Goal: Transaction & Acquisition: Purchase product/service

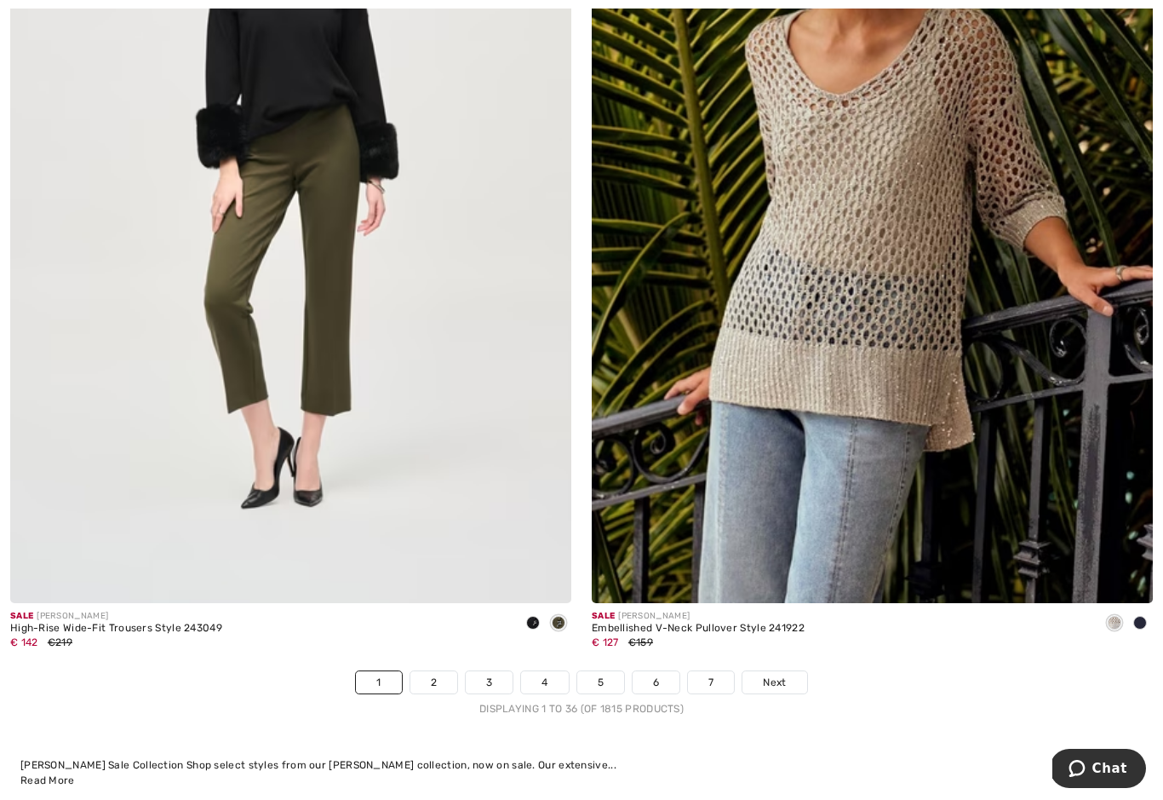
scroll to position [16396, 0]
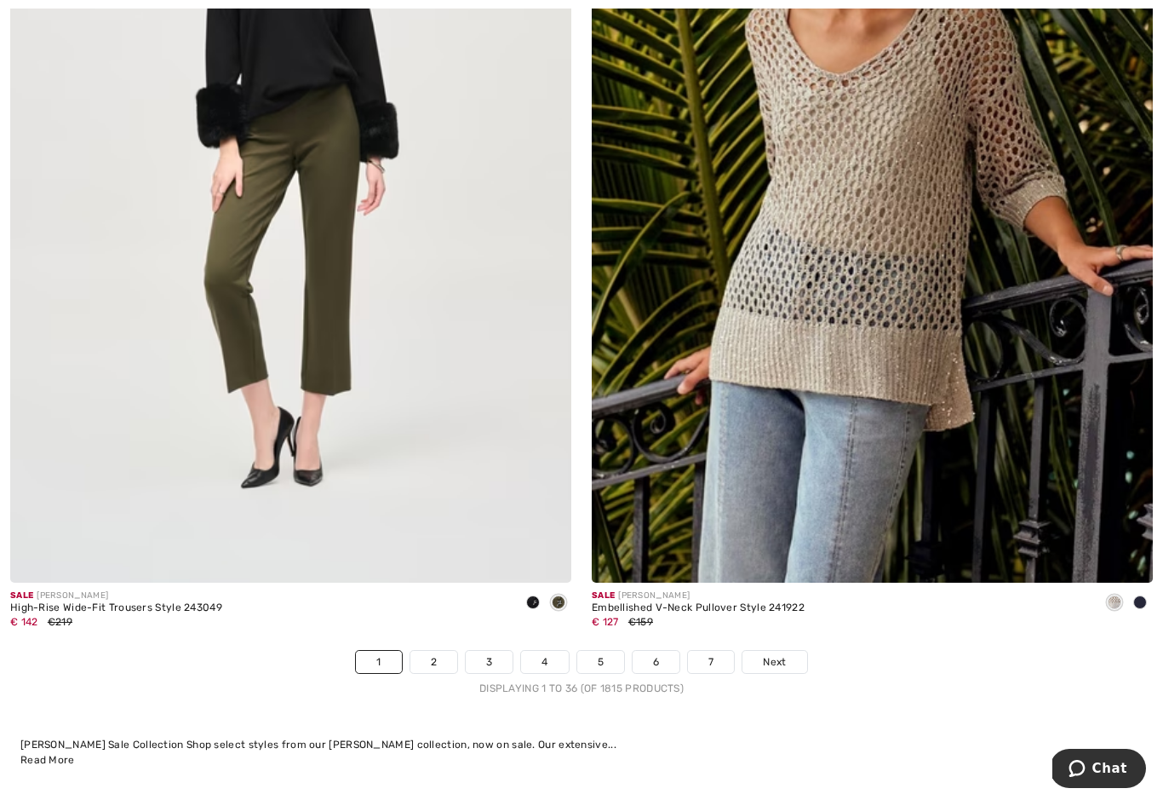
click at [436, 657] on link "2" at bounding box center [433, 662] width 47 height 22
click at [432, 651] on link "2" at bounding box center [433, 662] width 47 height 22
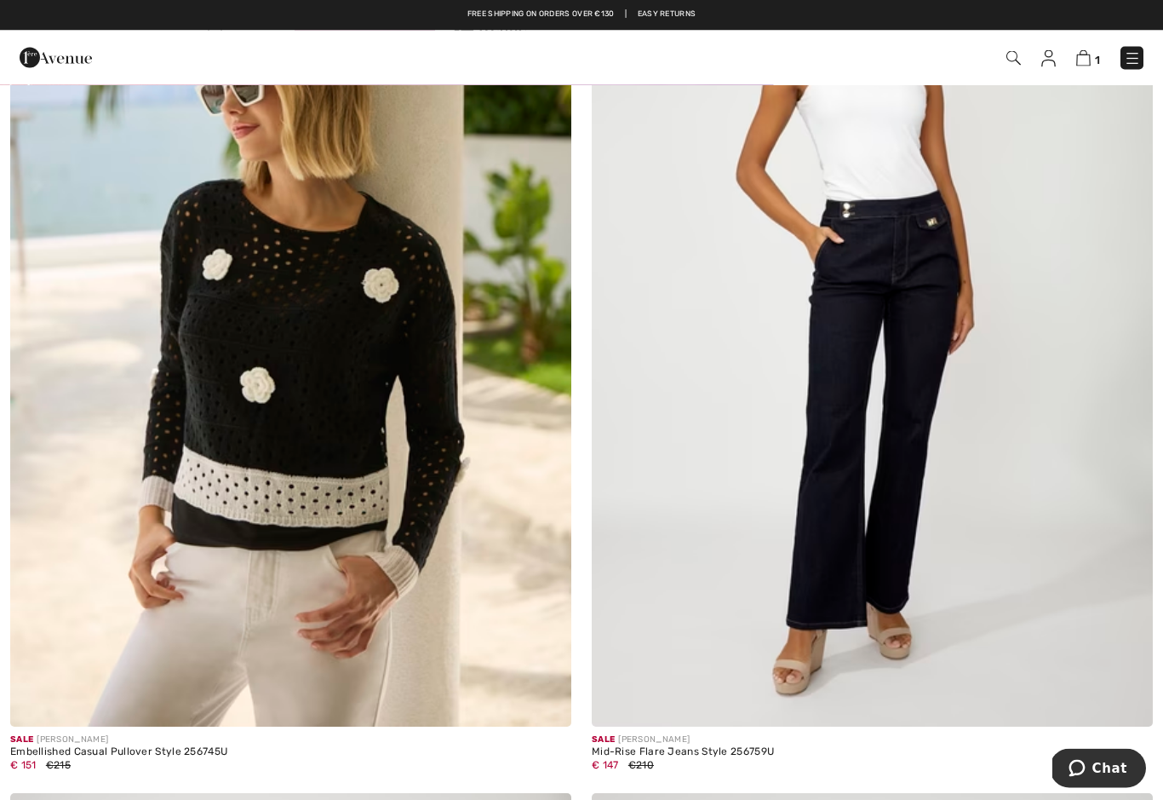
scroll to position [7894, 0]
click at [733, 746] on div "Mid-Rise Flare Jeans Style 256759U" at bounding box center [683, 752] width 182 height 12
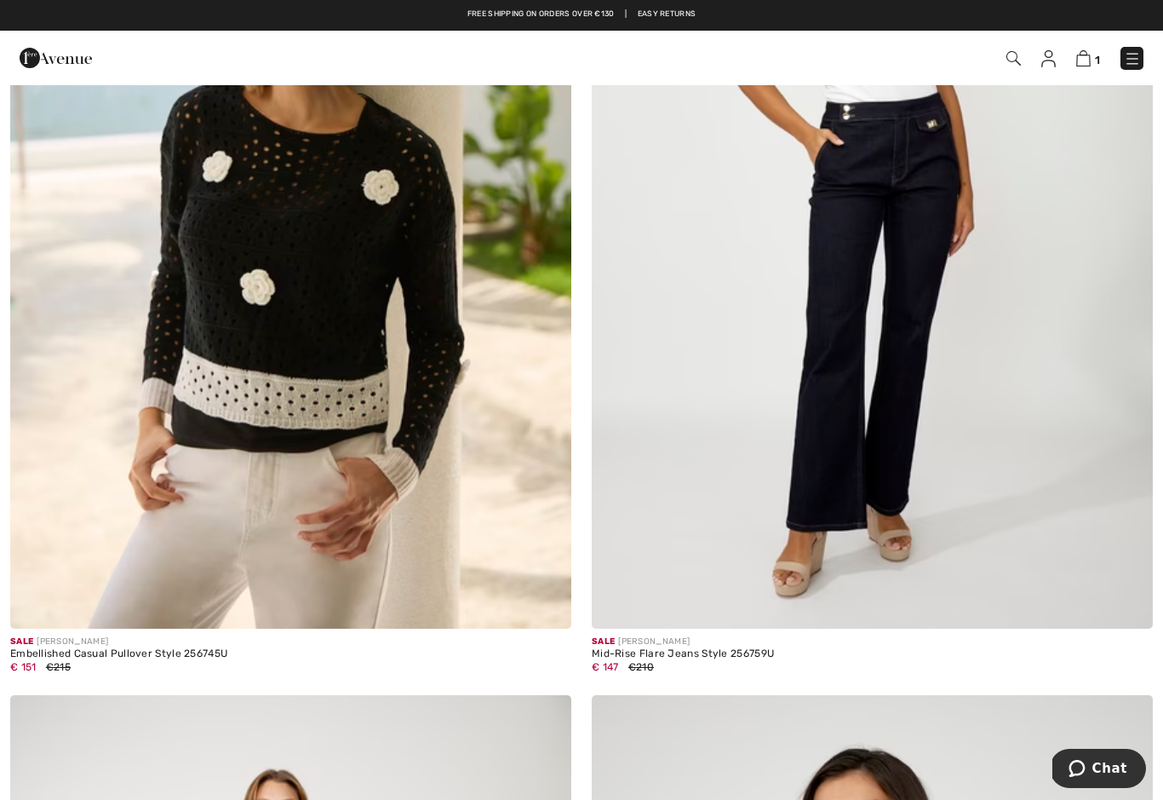
scroll to position [7967, 0]
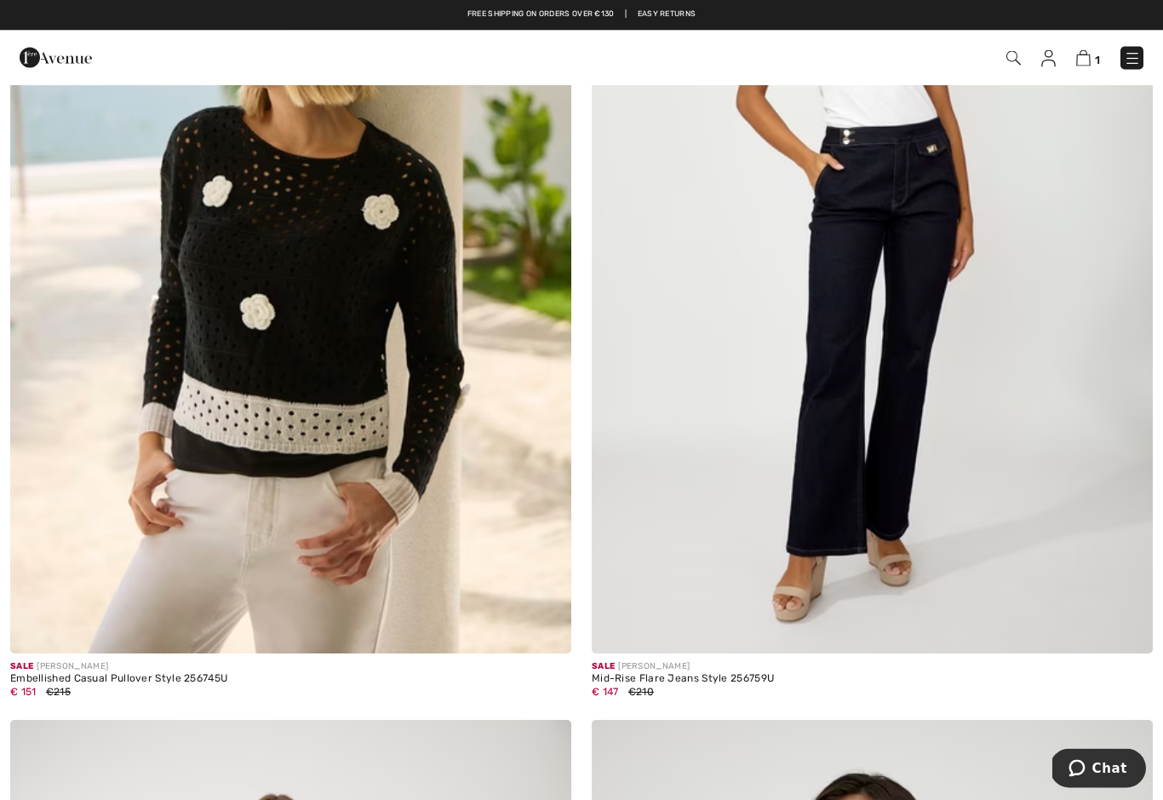
click at [706, 685] on div "€ 147 €210" at bounding box center [683, 692] width 182 height 15
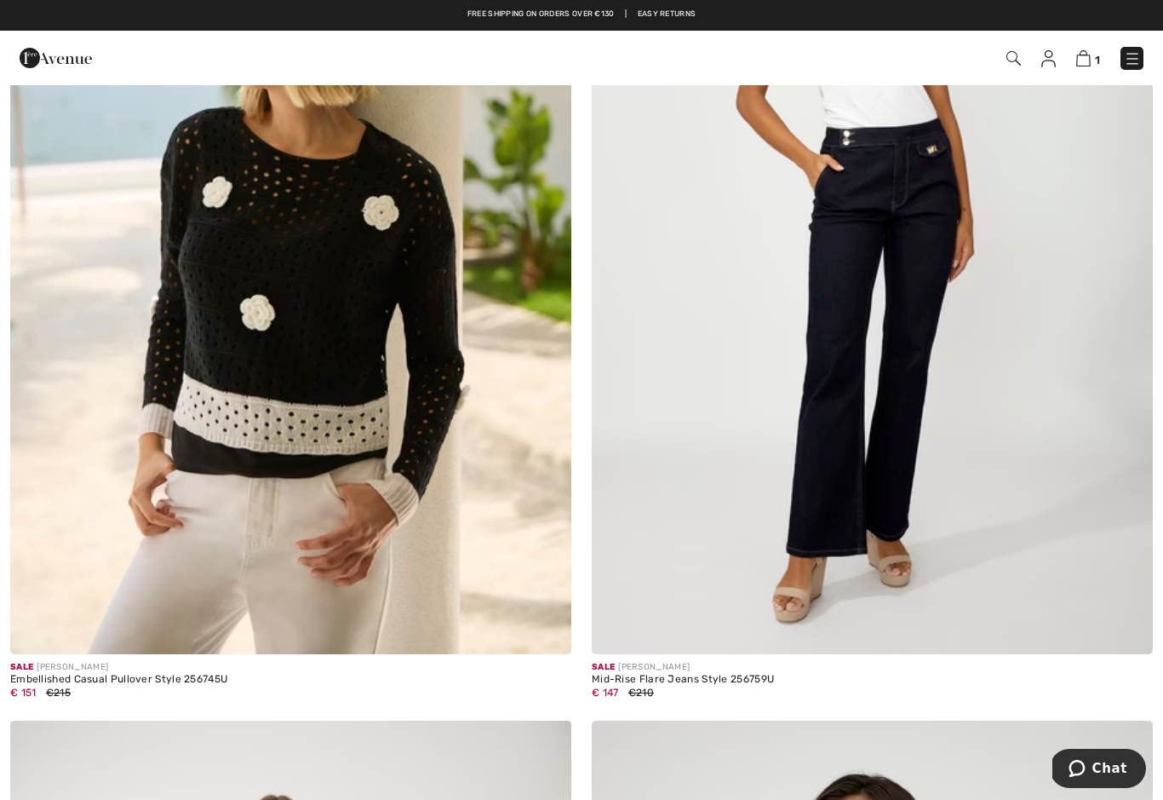
click at [908, 286] on img at bounding box center [872, 233] width 561 height 842
click at [733, 685] on div "€ 147 €210" at bounding box center [683, 692] width 182 height 15
click at [723, 674] on div "Mid-Rise Flare Jeans Style 256759U" at bounding box center [683, 680] width 182 height 12
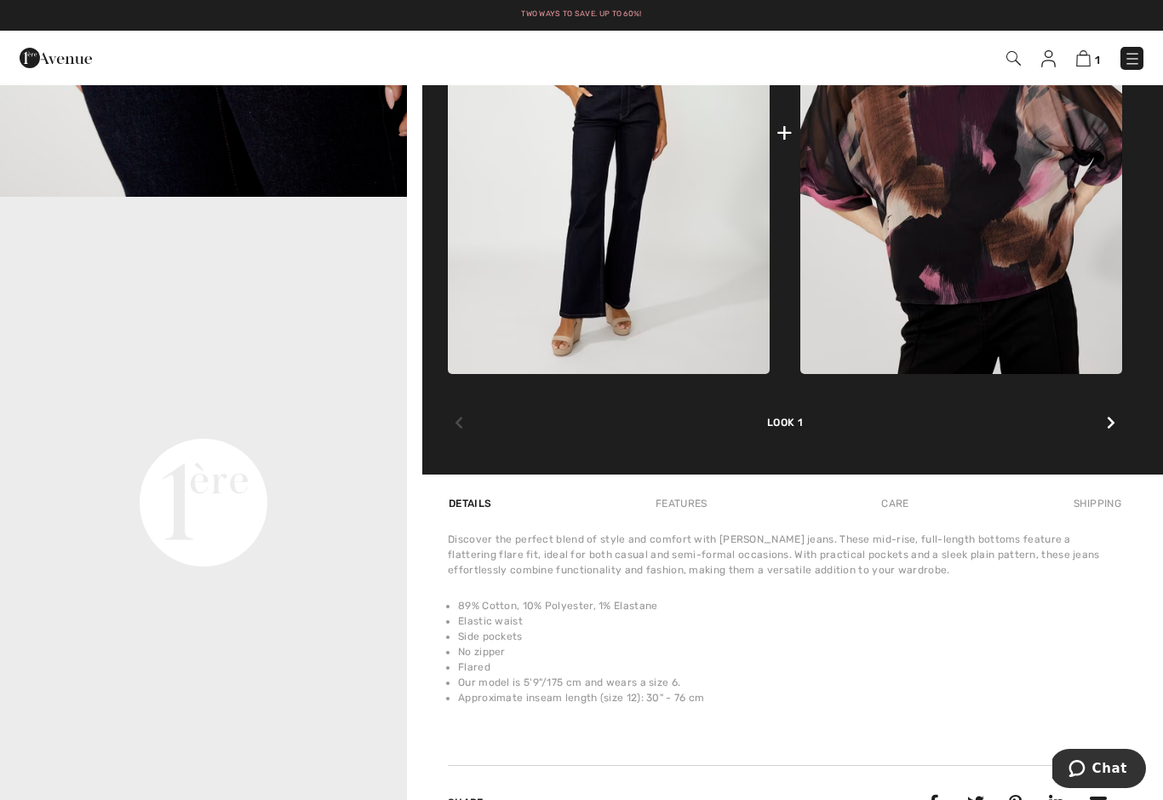
scroll to position [290, 0]
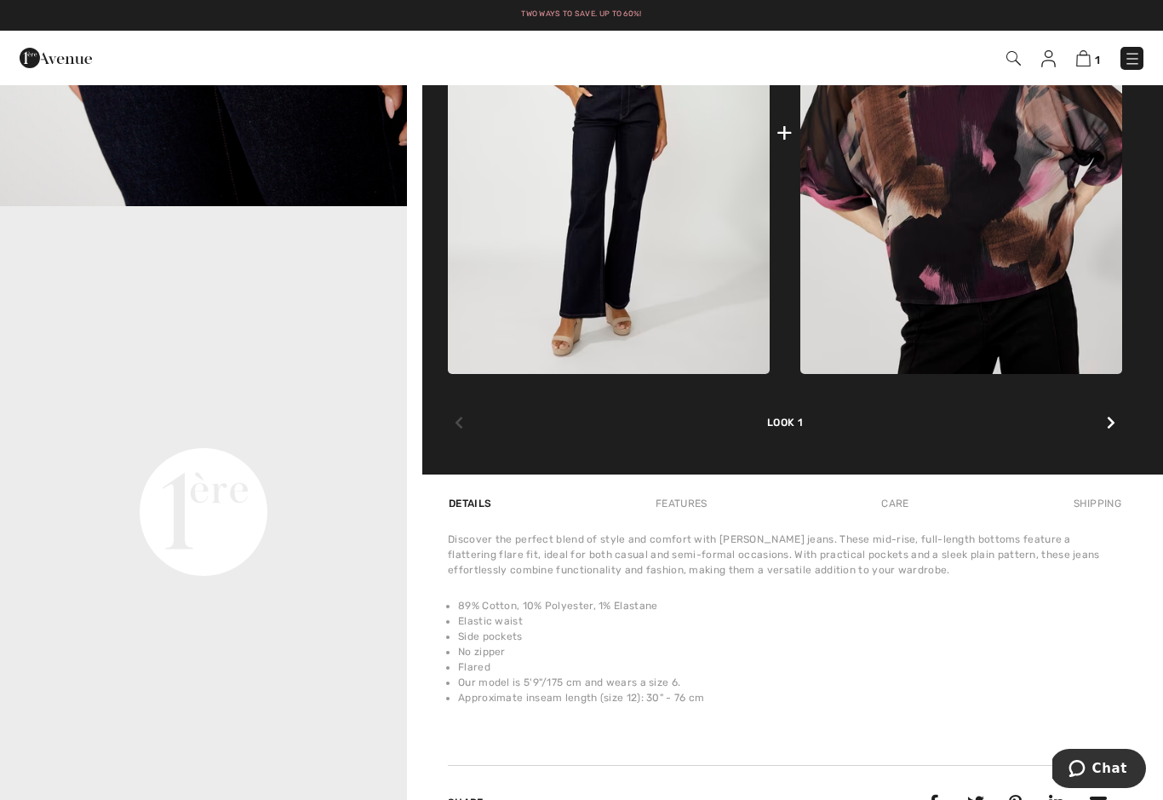
click at [115, 410] on video "Your browser does not support the video tag." at bounding box center [203, 308] width 407 height 204
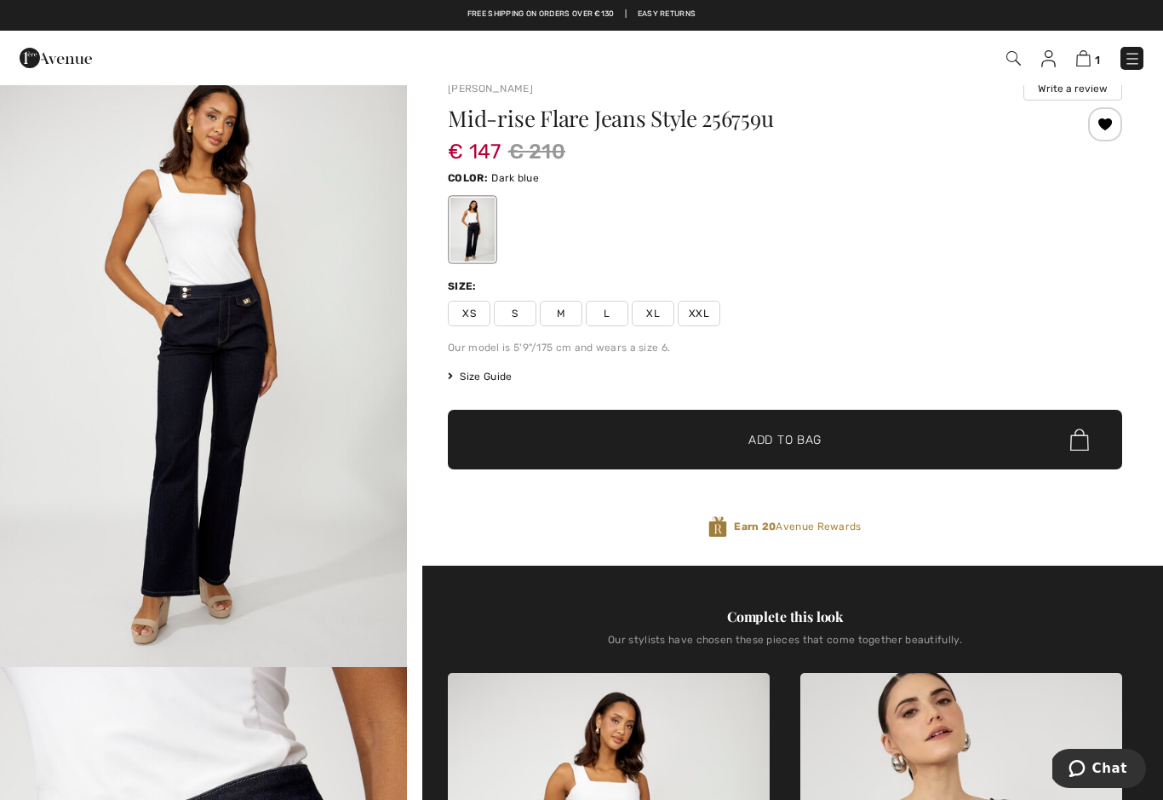
scroll to position [0, 0]
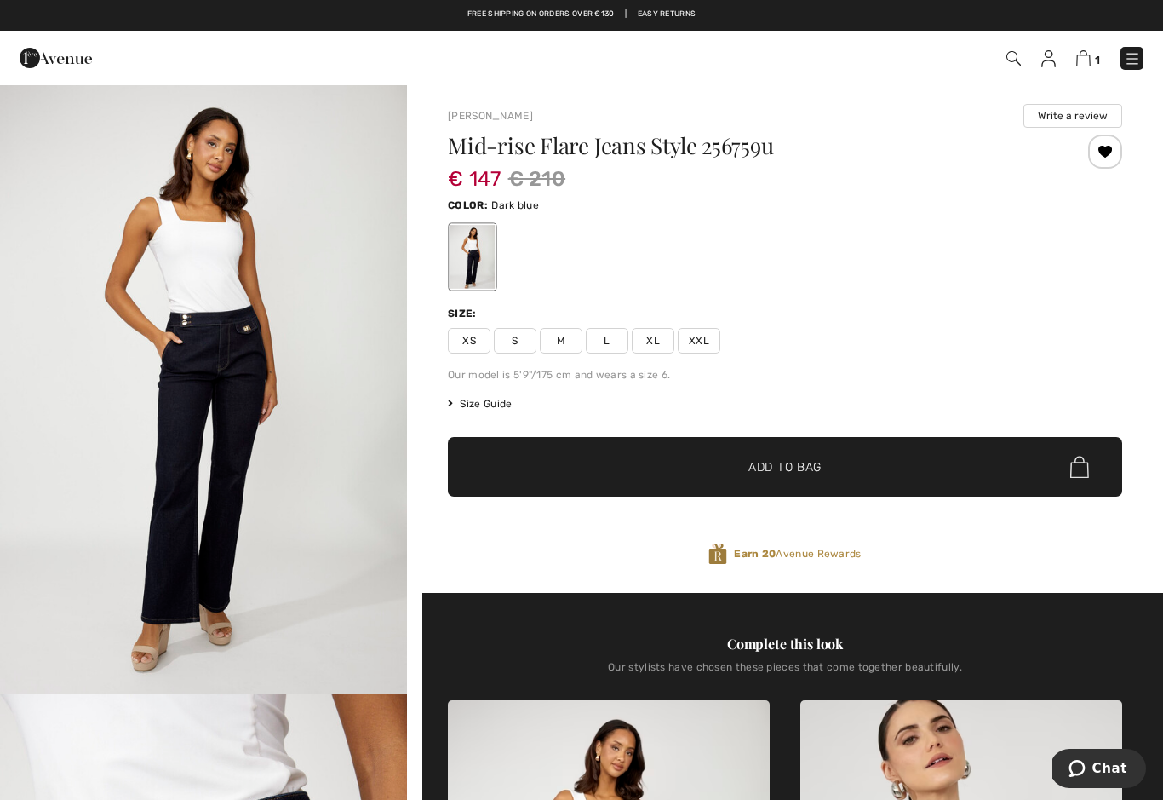
click at [656, 353] on div "Mid-rise Flare Jeans Style 256759u € 147 € 210 Color: Dark blue Size: XS S M L …" at bounding box center [785, 364] width 674 height 458
click at [660, 347] on span "XL" at bounding box center [653, 341] width 43 height 26
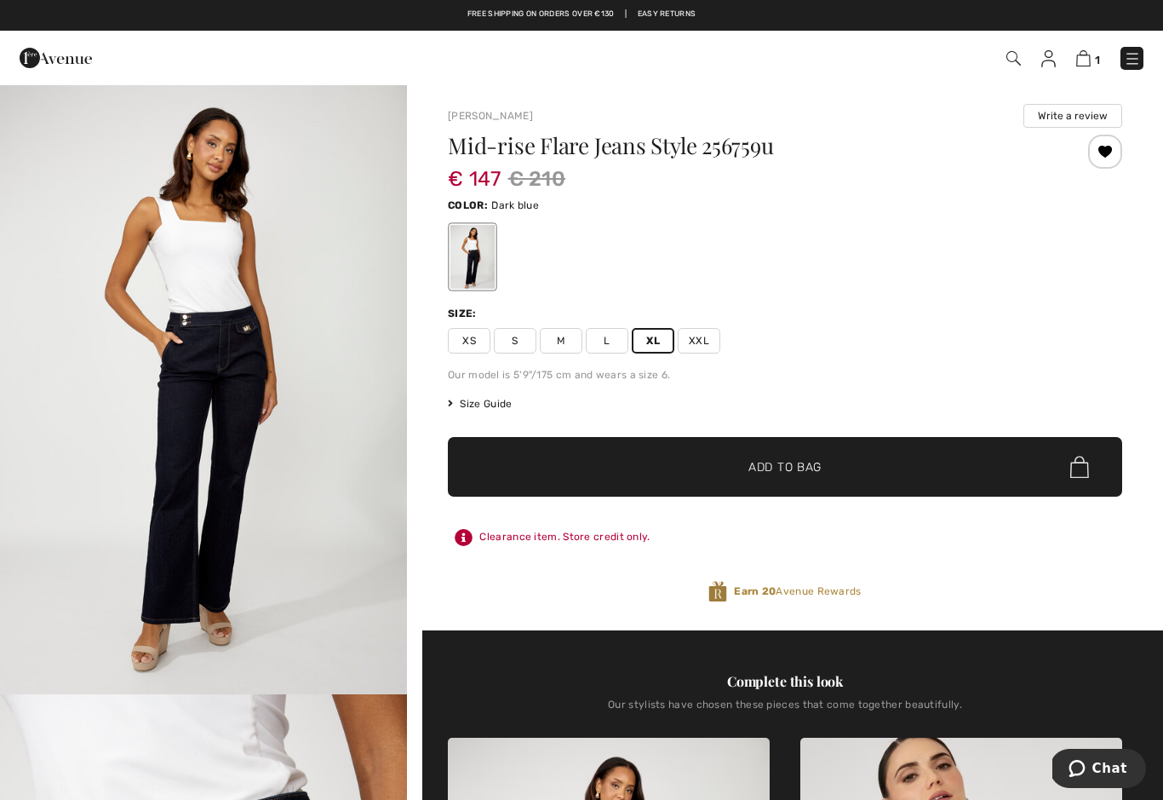
click at [865, 463] on span "✔ Added to Bag Add to Bag" at bounding box center [785, 467] width 674 height 60
click at [597, 348] on span "L" at bounding box center [607, 341] width 43 height 26
click at [1077, 65] on img at bounding box center [1082, 58] width 14 height 16
click at [1088, 61] on img at bounding box center [1082, 58] width 14 height 16
